Goal: Transaction & Acquisition: Purchase product/service

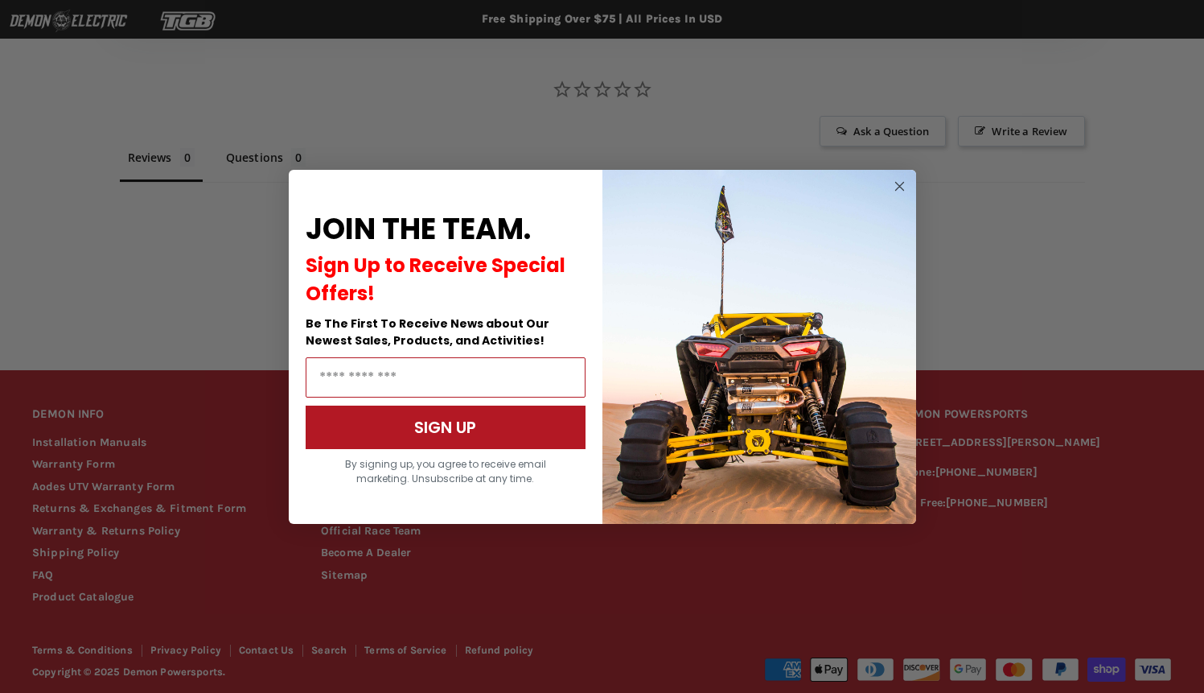
scroll to position [701, 0]
